Goal: Contribute content

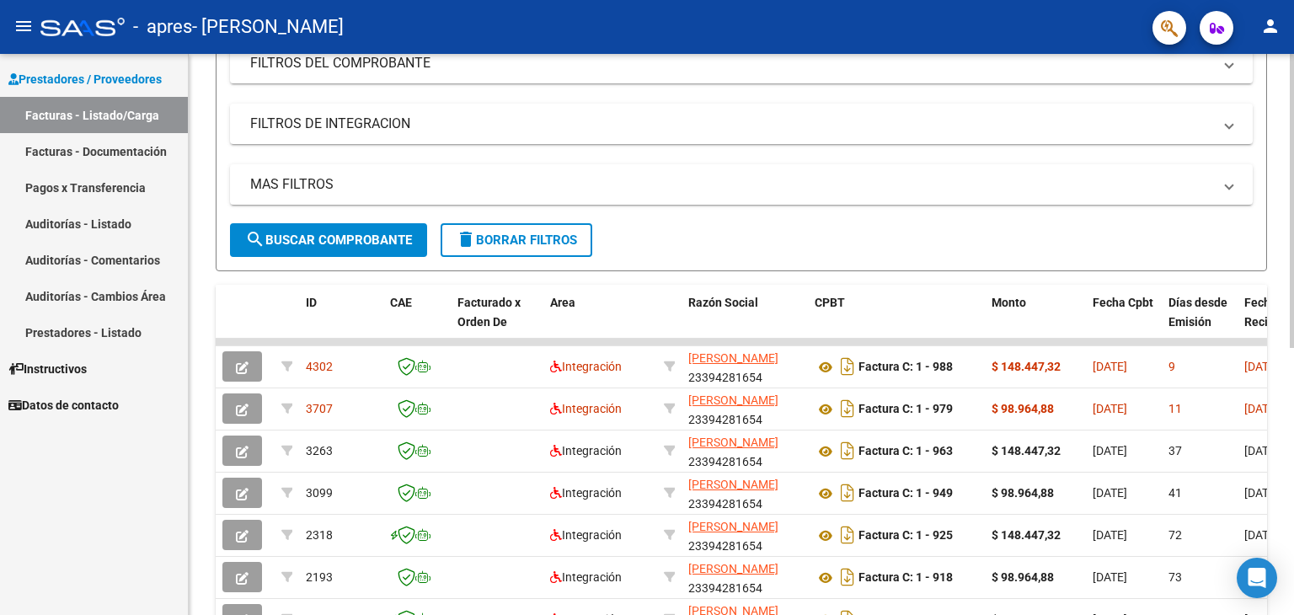
scroll to position [250, 0]
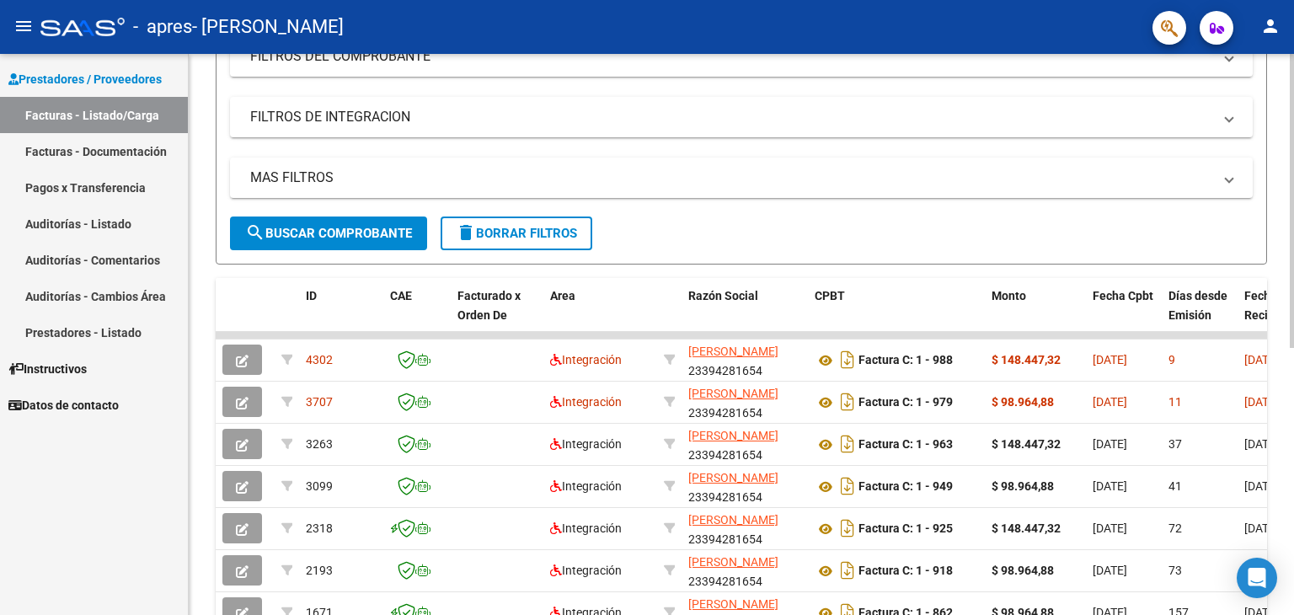
click at [1293, 413] on div at bounding box center [1292, 335] width 4 height 294
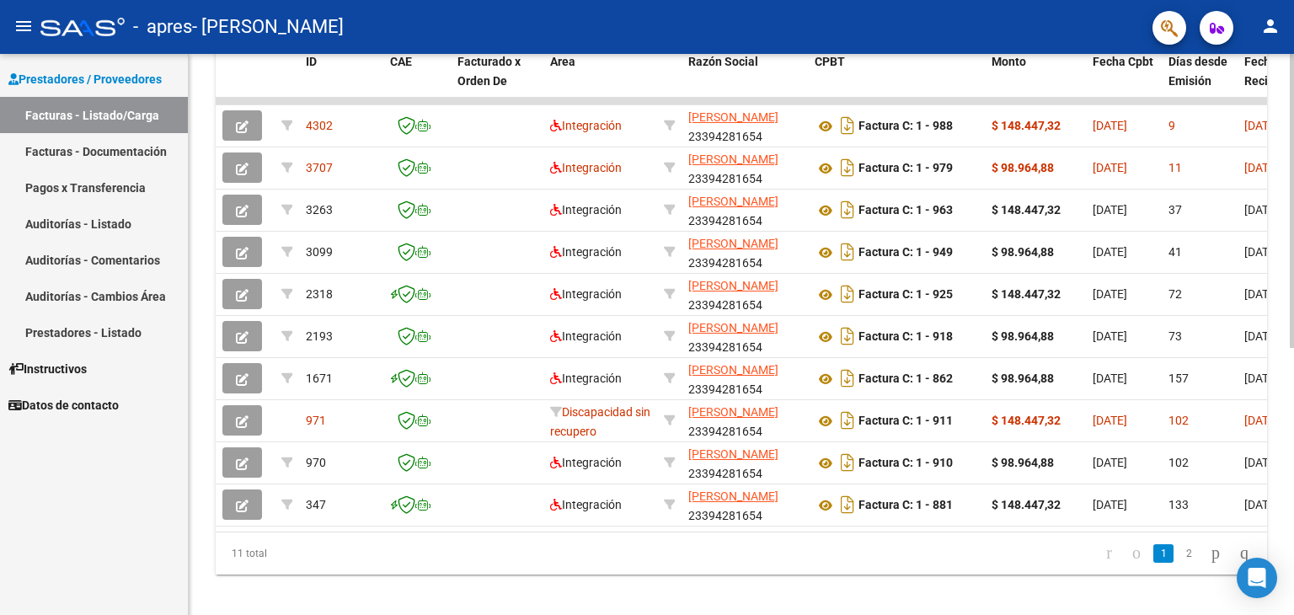
scroll to position [509, 0]
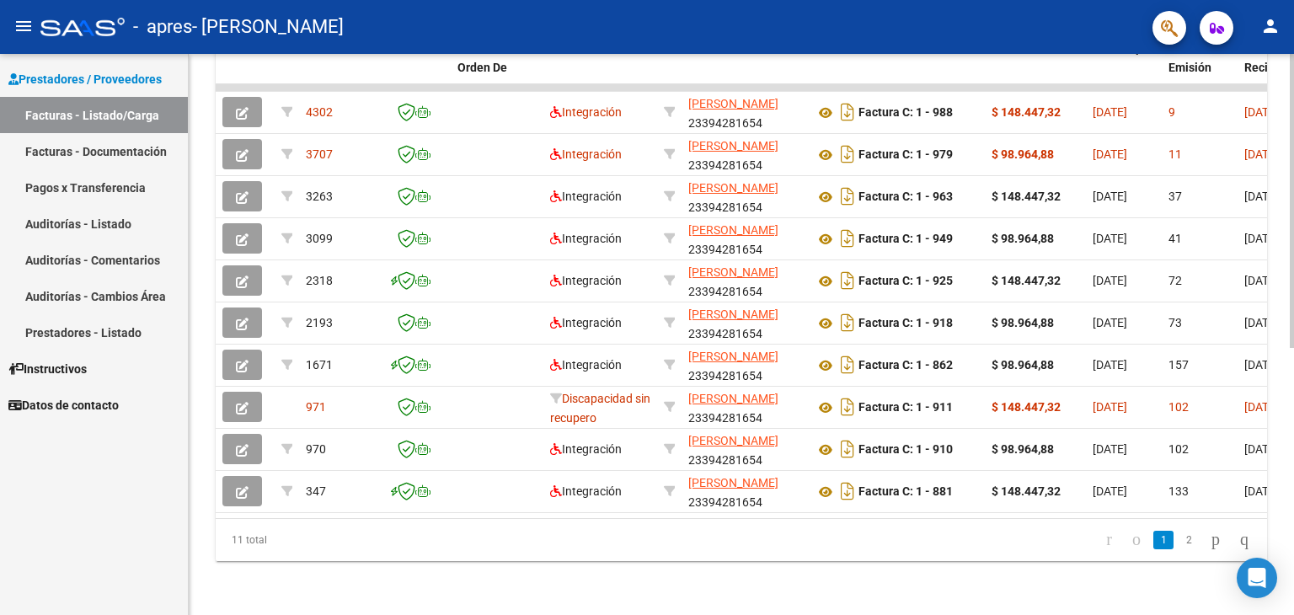
click at [1290, 455] on div at bounding box center [1292, 467] width 4 height 294
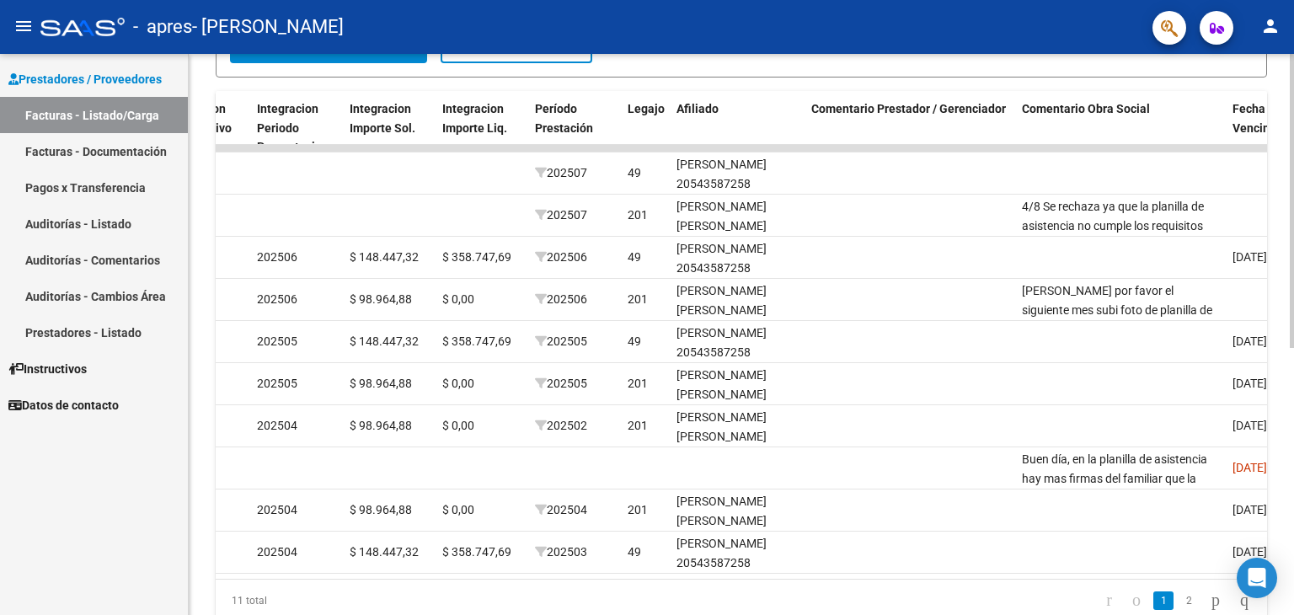
scroll to position [438, 0]
click at [1292, 423] on div at bounding box center [1292, 436] width 4 height 294
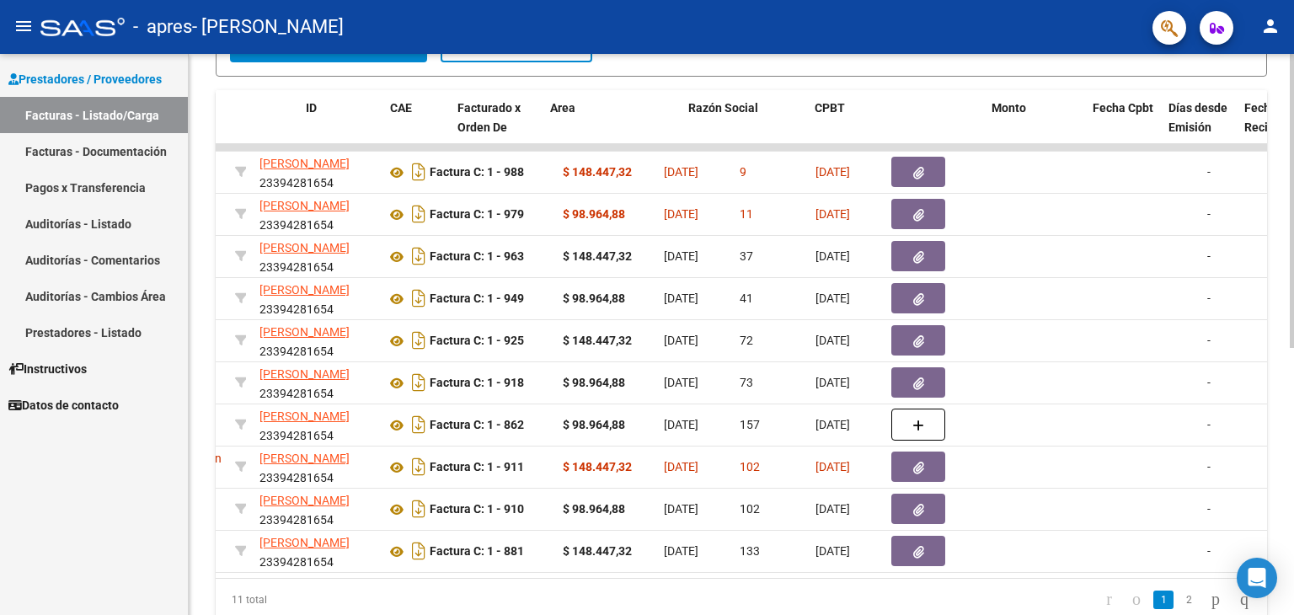
scroll to position [0, 0]
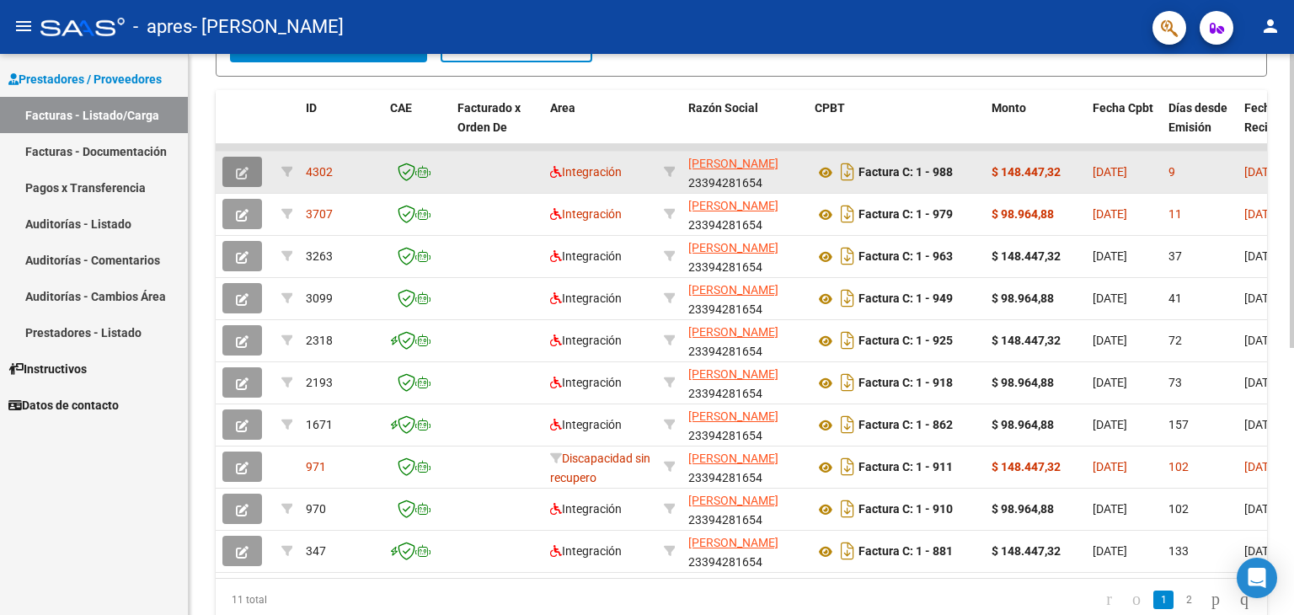
click at [237, 167] on icon "button" at bounding box center [242, 173] width 13 height 13
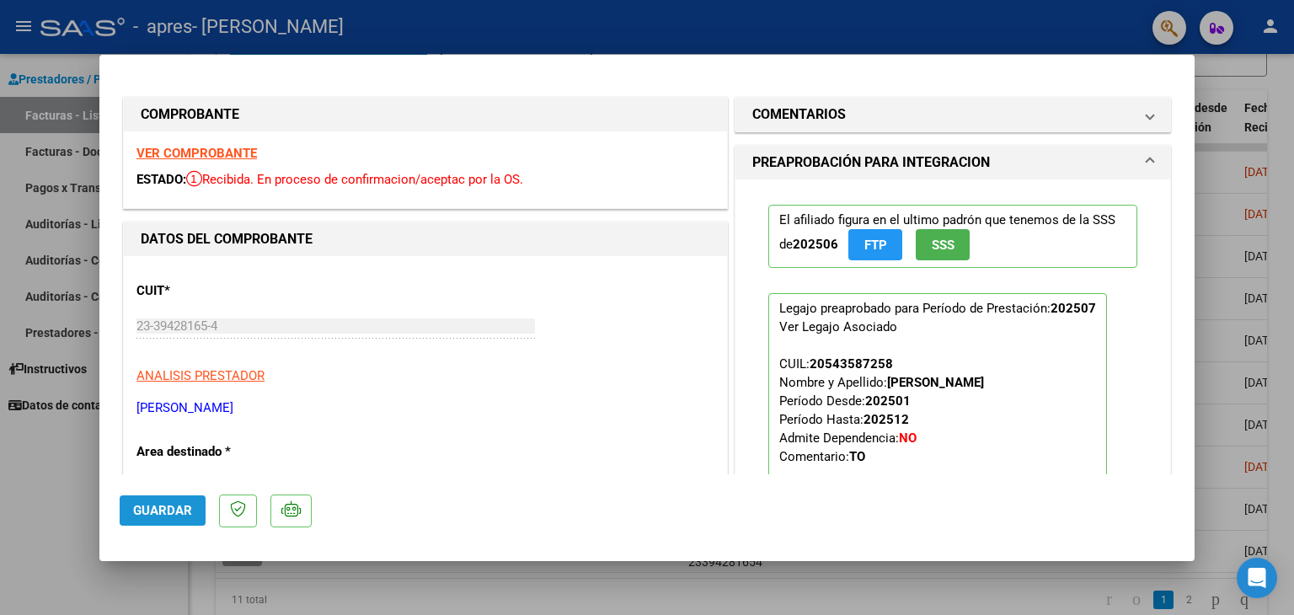
click at [155, 505] on span "Guardar" at bounding box center [162, 510] width 59 height 15
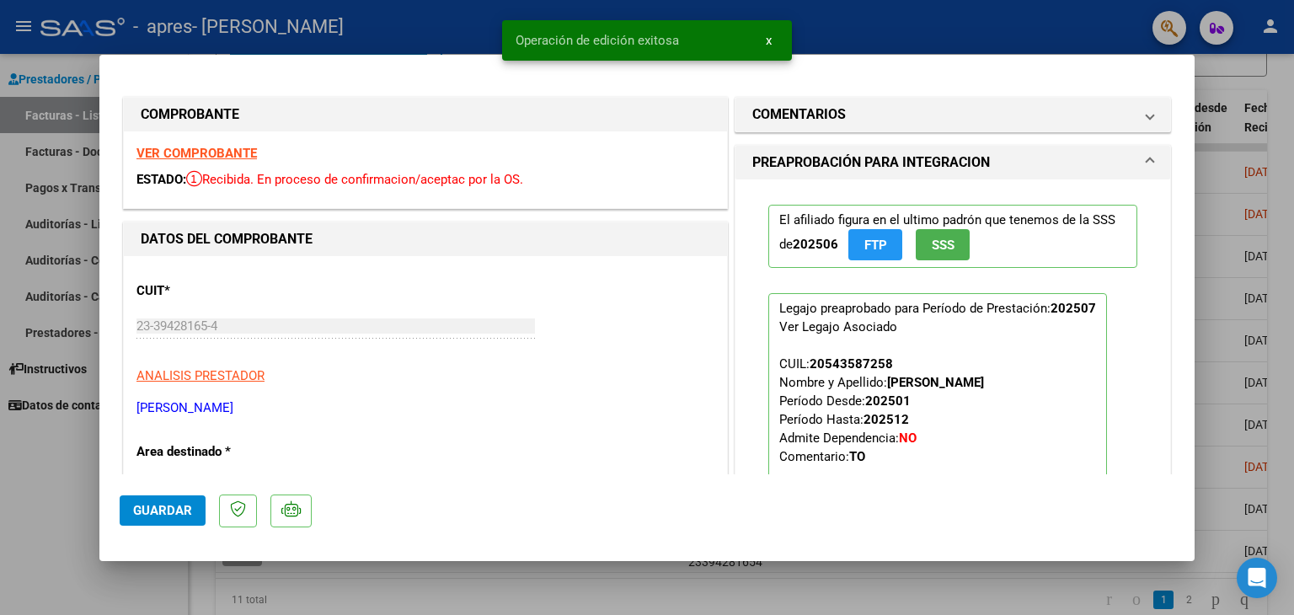
click at [948, 10] on div at bounding box center [647, 307] width 1294 height 615
type input "$ 0,00"
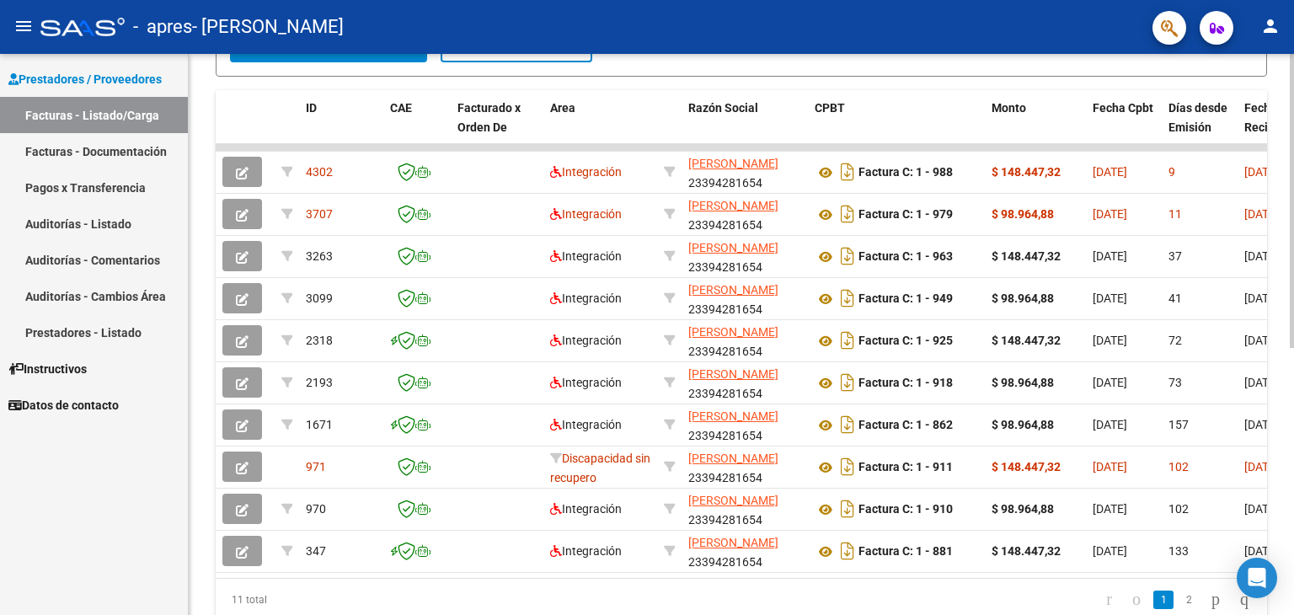
drag, startPoint x: 451, startPoint y: 571, endPoint x: 542, endPoint y: 574, distance: 91.0
click at [542, 574] on datatable-body "4302 Integración [PERSON_NAME] 23394281654 Factura C: 1 - 988 $ 148.447,32 [DAT…" at bounding box center [741, 361] width 1051 height 434
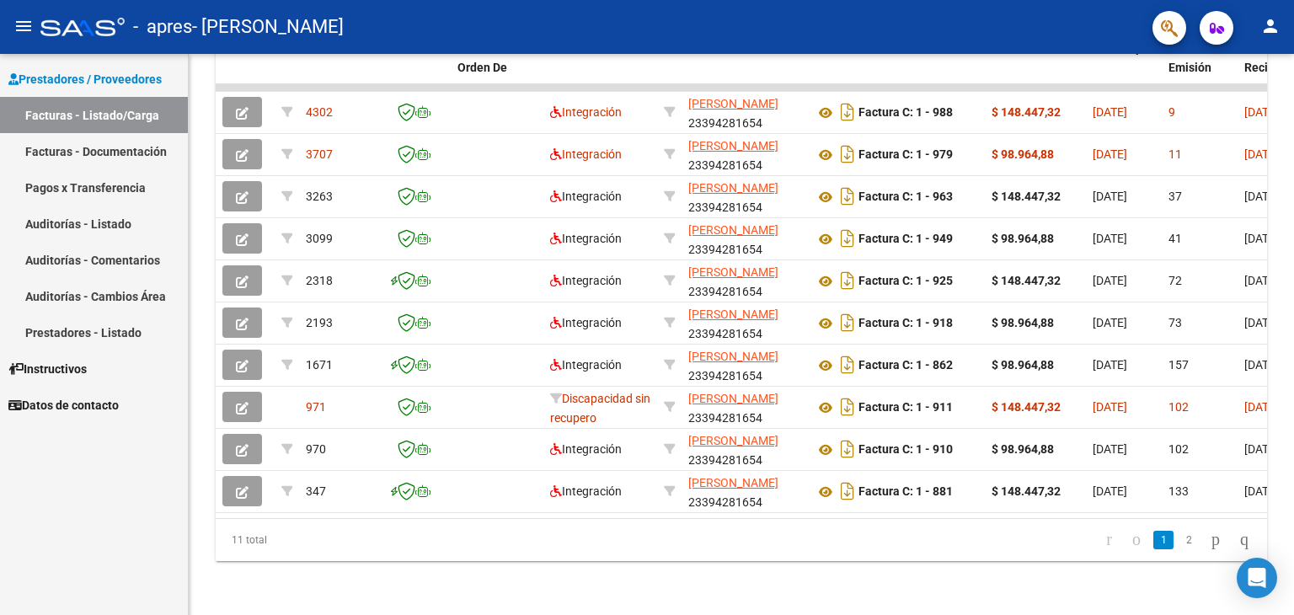
drag, startPoint x: 487, startPoint y: 574, endPoint x: 611, endPoint y: 654, distance: 147.0
click at [611, 614] on html "menu - apres - [PERSON_NAME] person Prestadores / Proveedores Facturas - Listad…" at bounding box center [647, 307] width 1294 height 615
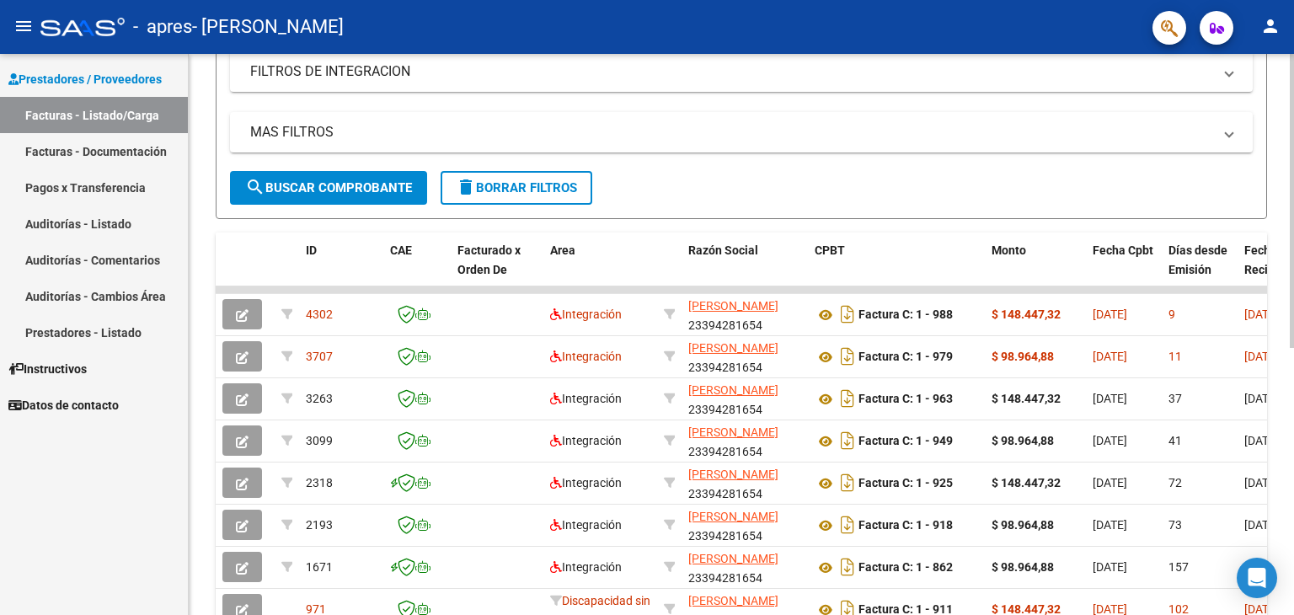
scroll to position [321, 0]
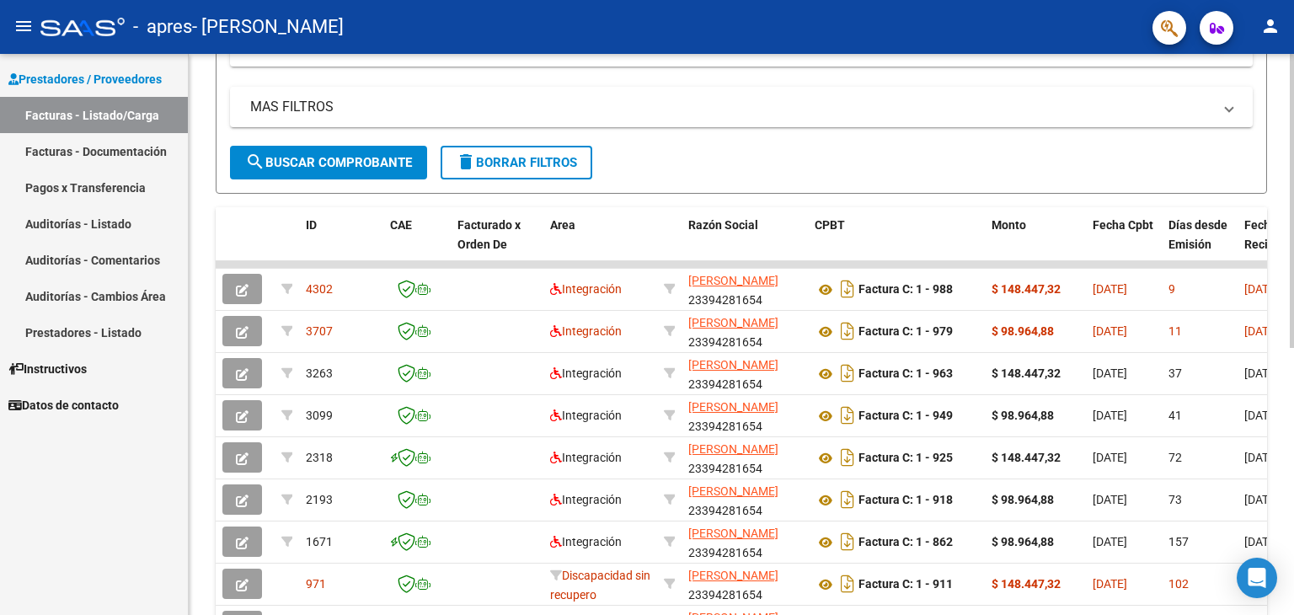
click at [1293, 330] on div at bounding box center [1292, 373] width 4 height 294
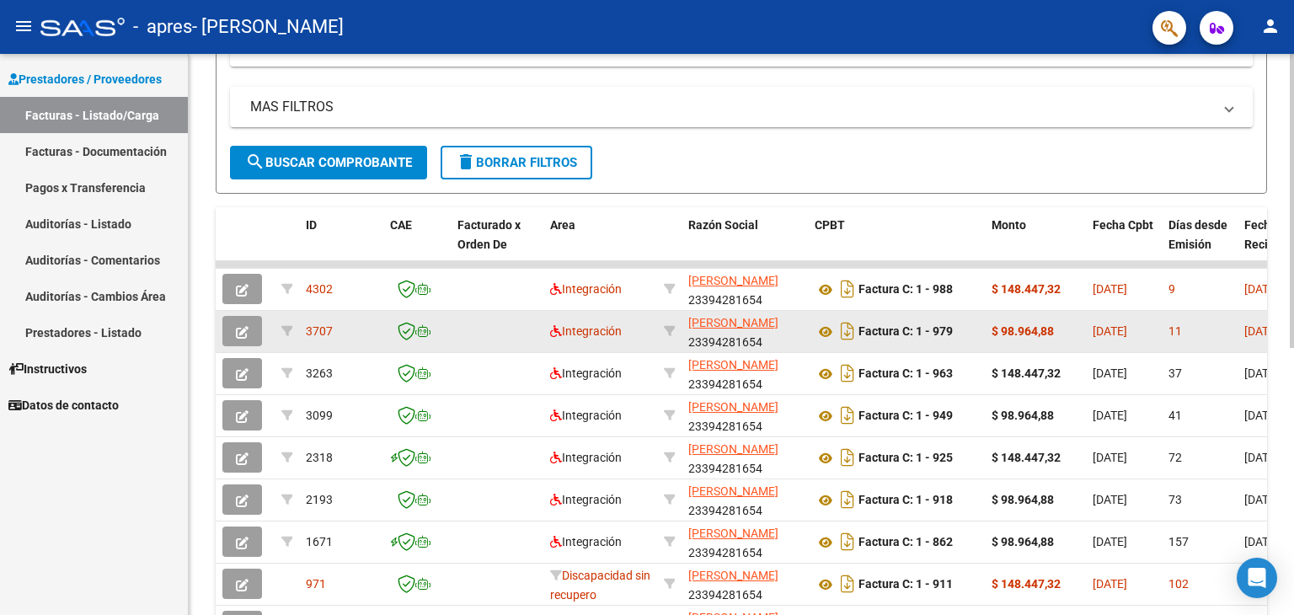
click at [249, 330] on button "button" at bounding box center [242, 331] width 40 height 30
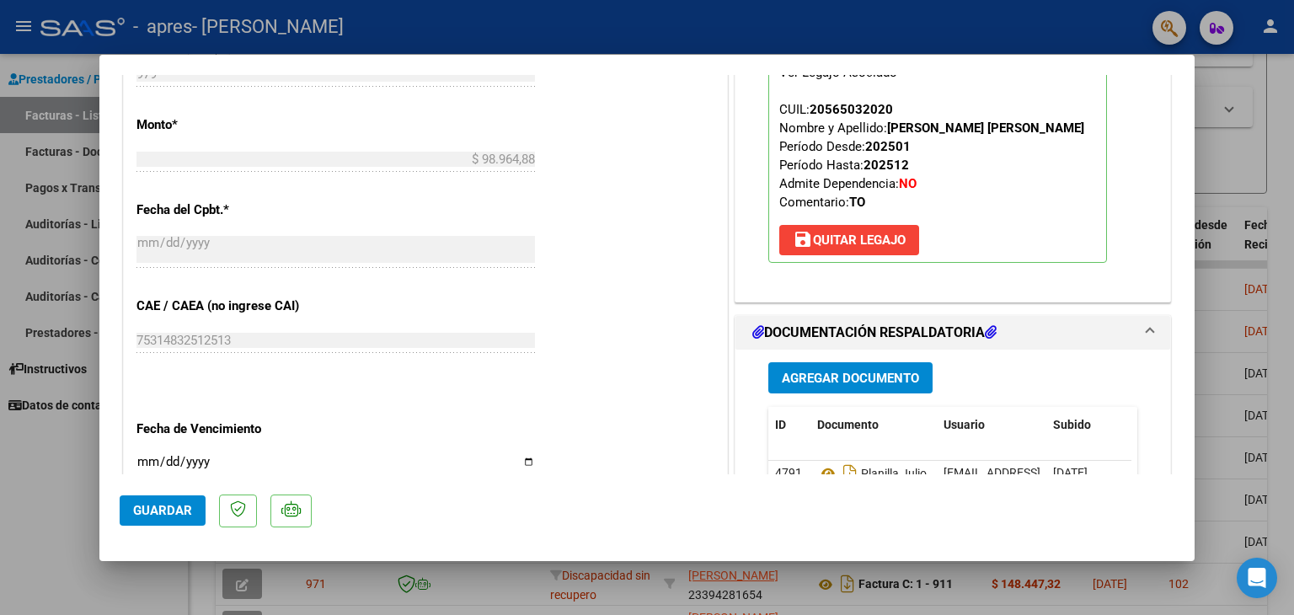
scroll to position [911, 0]
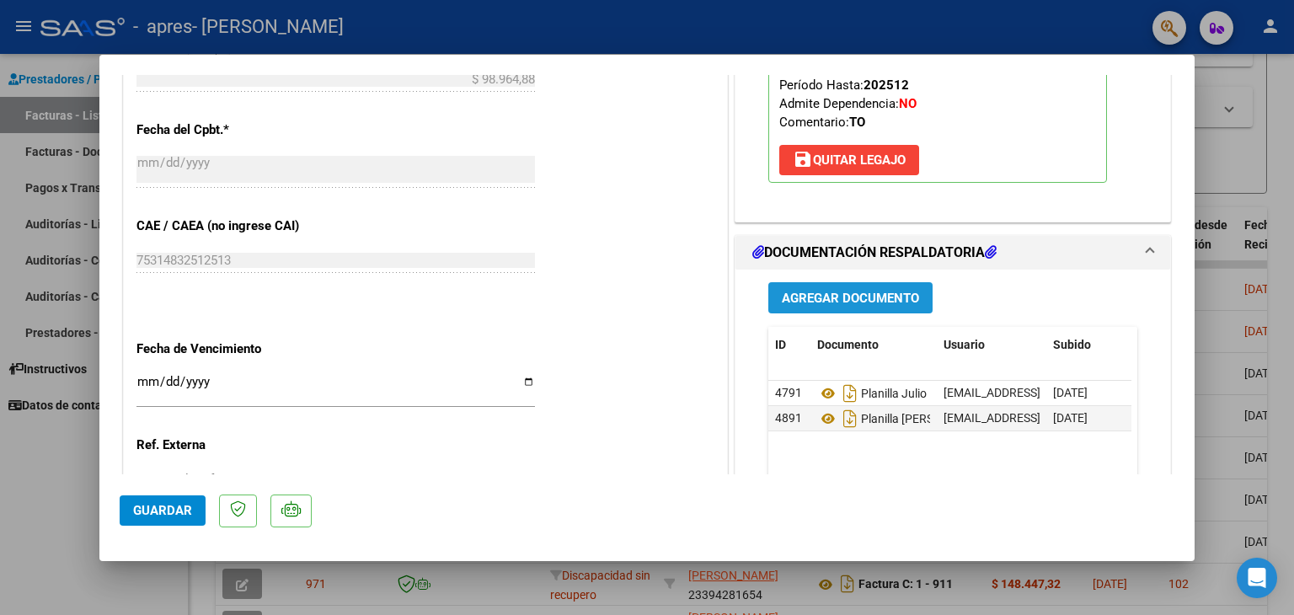
click at [847, 296] on span "Agregar Documento" at bounding box center [850, 298] width 137 height 15
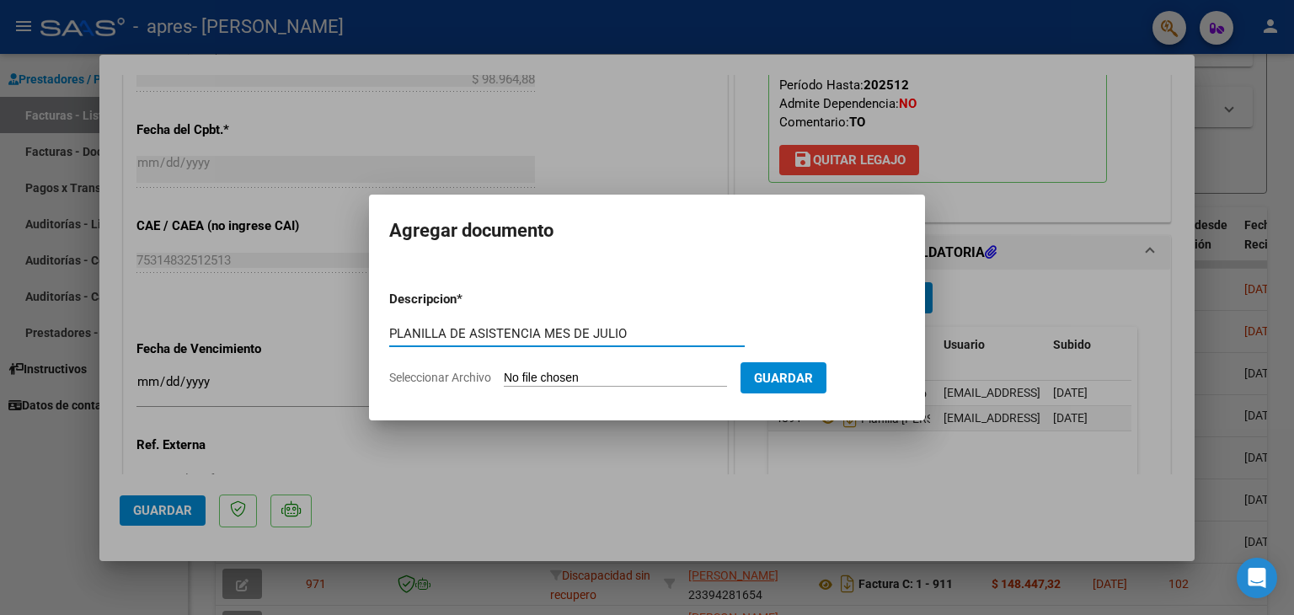
type input "PLANILLA DE ASISTENCIA MES DE JULIO"
click at [454, 363] on form "Descripcion * PLANILLA DE ASISTENCIA MES DE JULIO Escriba aquí una descripcion …" at bounding box center [646, 338] width 515 height 123
click at [452, 371] on span "Seleccionar Archivo" at bounding box center [440, 377] width 102 height 13
click at [504, 371] on input "Seleccionar Archivo" at bounding box center [615, 379] width 223 height 16
type input "C:\fakepath\julio planilla mod .pdf"
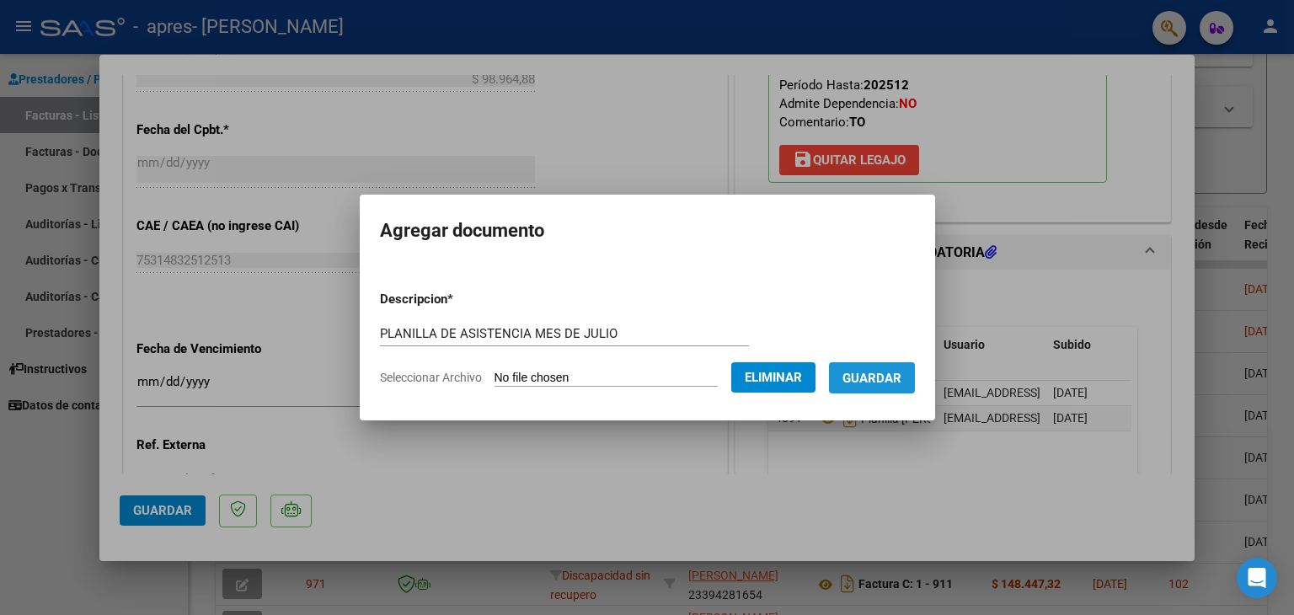
click at [882, 384] on span "Guardar" at bounding box center [871, 378] width 59 height 15
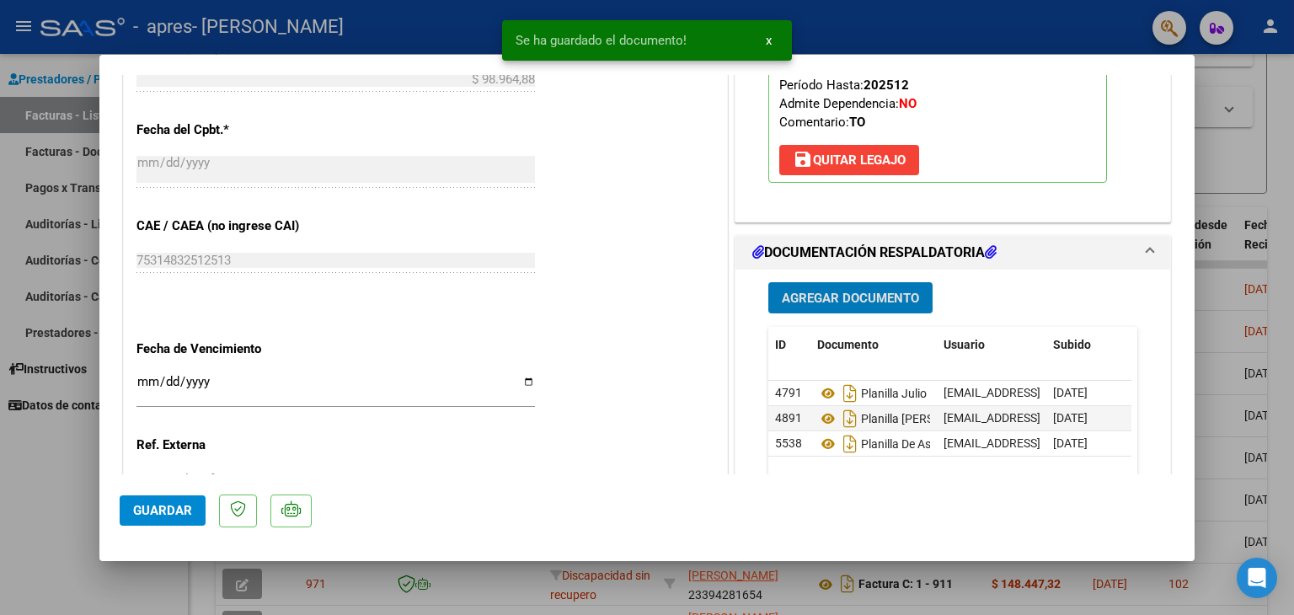
click at [772, 45] on button "x" at bounding box center [768, 40] width 33 height 30
